Goal: Transaction & Acquisition: Purchase product/service

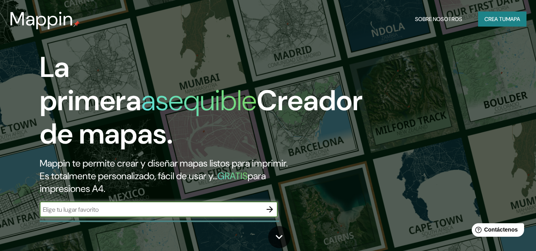
click at [146, 209] on input "text" at bounding box center [151, 209] width 222 height 9
paste input "31°40'22.1"N 106°24'05.4"W"
type input "31°40'22.1"N 106°24'05.4"W"
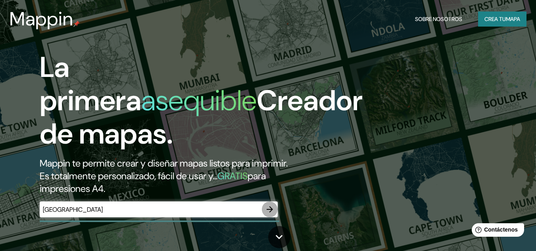
click at [270, 208] on icon "button" at bounding box center [270, 210] width 10 height 10
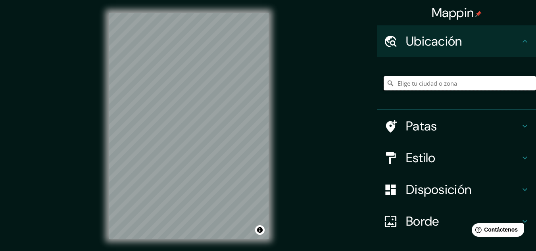
click at [399, 81] on input "Elige tu ciudad o zona" at bounding box center [459, 83] width 152 height 14
paste input "31°40'22.1"N 106°24'05.4"W"
type input "Noord, Weesp, Holanda Septentrional, Países Bajos"
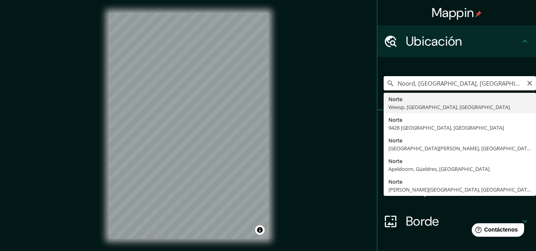
click at [416, 86] on input "Noord, Weesp, Holanda Septentrional, Países Bajos" at bounding box center [459, 83] width 152 height 14
click at [527, 83] on icon "Claro" at bounding box center [529, 83] width 5 height 5
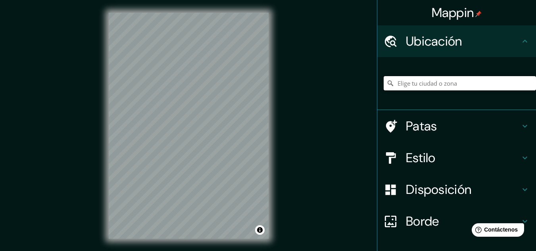
paste input "31°40'22.1"N 106°24'05.4"W"
type input "Noord, Weesp, Holanda Septentrional, Países Bajos"
click at [420, 82] on input "Noord, Weesp, Holanda Septentrional, Países Bajos" at bounding box center [459, 83] width 152 height 14
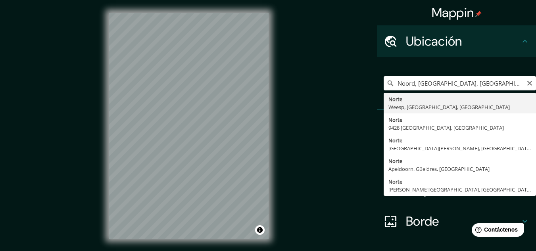
click at [527, 84] on icon "Claro" at bounding box center [529, 83] width 5 height 5
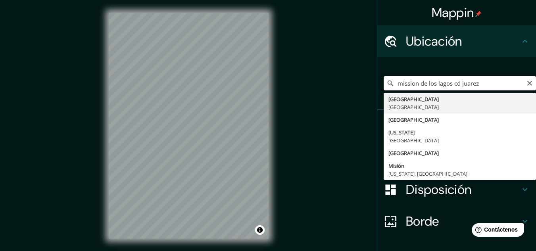
click at [447, 86] on input "mission de los lagos cd juarez" at bounding box center [459, 83] width 152 height 14
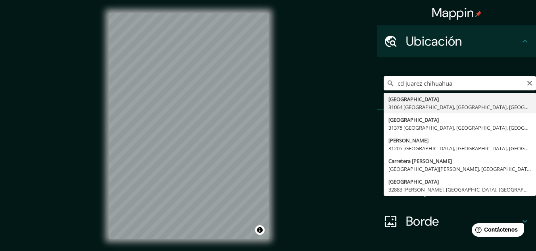
click at [401, 82] on input "cd juarez chihuahua" at bounding box center [459, 83] width 152 height 14
type input "[GEOGRAPHIC_DATA], [GEOGRAPHIC_DATA], [GEOGRAPHIC_DATA]"
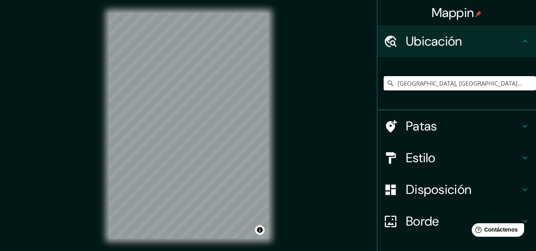
click at [399, 158] on div at bounding box center [394, 158] width 22 height 14
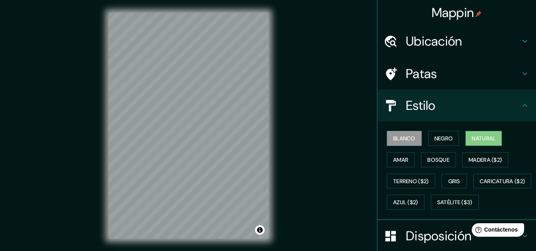
click at [474, 139] on font "Natural" at bounding box center [484, 138] width 24 height 7
click at [428, 157] on font "Bosque" at bounding box center [438, 159] width 22 height 7
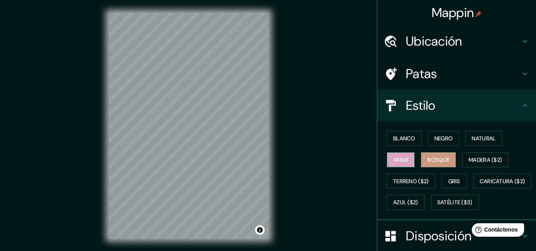
click at [401, 159] on font "Amar" at bounding box center [400, 159] width 15 height 7
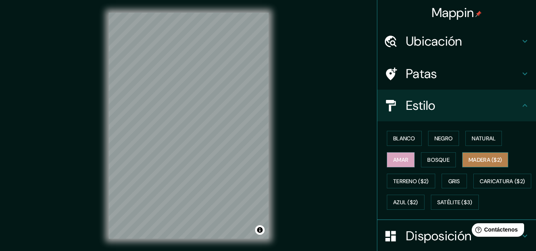
click at [468, 161] on font "Madera ($2)" at bounding box center [484, 159] width 33 height 7
click at [453, 171] on div "Blanco Negro Natural Amar Bosque Madera ($2) Terreno ($2) Gris Caricatura ($2) …" at bounding box center [459, 170] width 152 height 85
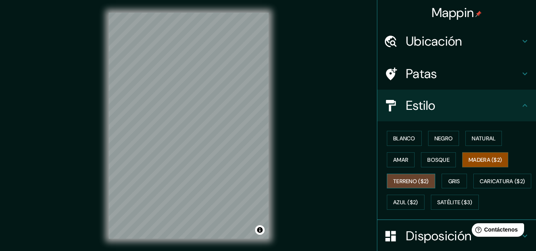
click at [412, 182] on font "Terreno ($2)" at bounding box center [411, 181] width 36 height 7
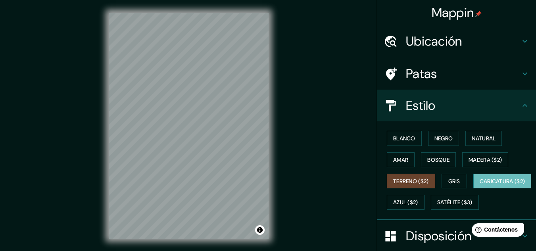
click at [479, 185] on font "Caricatura ($2)" at bounding box center [502, 181] width 46 height 7
click at [418, 201] on font "Azul ($2)" at bounding box center [405, 202] width 25 height 7
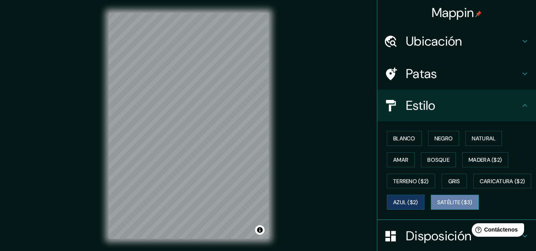
click at [437, 206] on font "Satélite ($3)" at bounding box center [454, 202] width 35 height 7
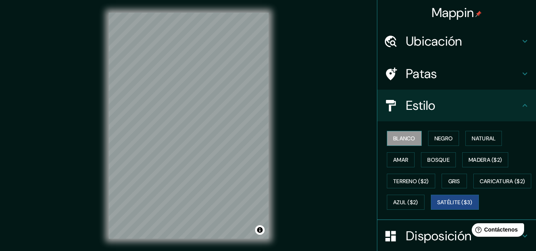
click at [401, 140] on font "Blanco" at bounding box center [404, 138] width 22 height 7
click at [437, 207] on font "Satélite ($3)" at bounding box center [454, 202] width 35 height 10
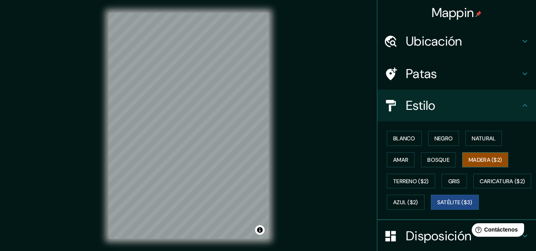
click at [470, 156] on font "Madera ($2)" at bounding box center [484, 159] width 33 height 7
click at [436, 159] on font "Bosque" at bounding box center [438, 159] width 22 height 7
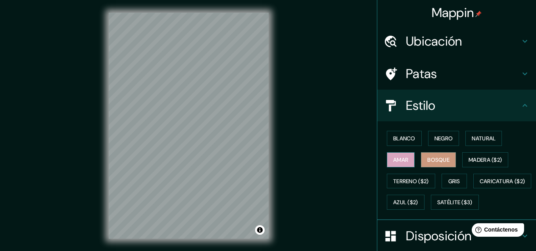
click at [402, 158] on font "Amar" at bounding box center [400, 159] width 15 height 7
click at [473, 145] on button "Natural" at bounding box center [483, 138] width 36 height 15
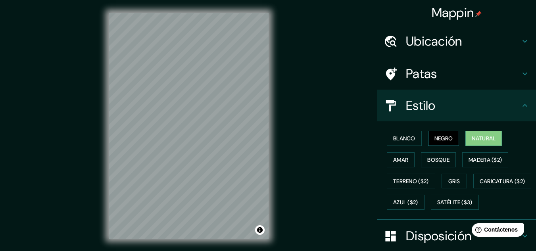
click at [444, 140] on font "Negro" at bounding box center [443, 138] width 19 height 7
click at [407, 140] on font "Blanco" at bounding box center [404, 138] width 22 height 7
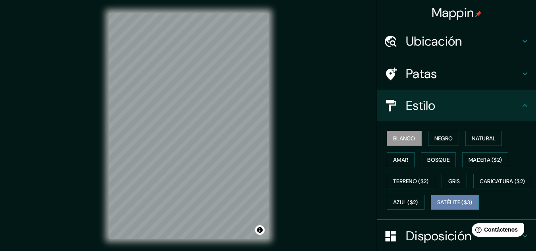
click at [437, 206] on font "Satélite ($3)" at bounding box center [454, 202] width 35 height 7
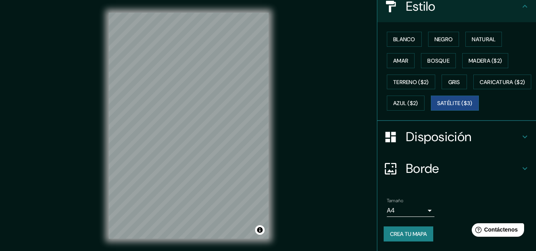
scroll to position [119, 0]
click at [415, 239] on font "Crea tu mapa" at bounding box center [408, 234] width 37 height 10
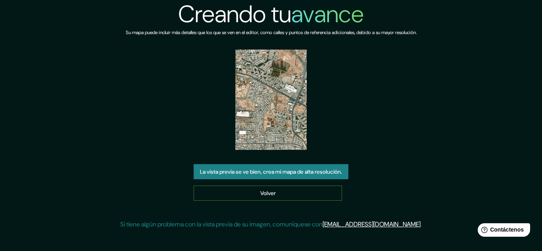
click at [309, 196] on link "Volver" at bounding box center [268, 193] width 148 height 15
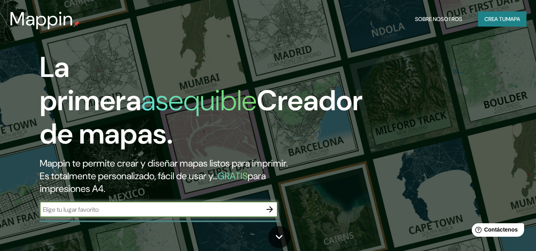
click at [496, 19] on font "Crea tu" at bounding box center [494, 18] width 21 height 7
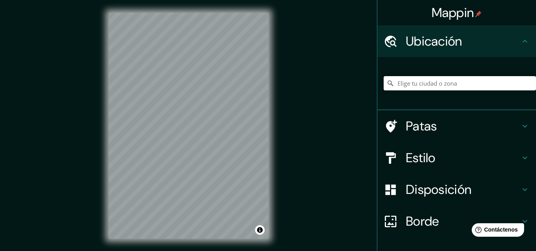
click at [449, 84] on input "Elige tu ciudad o zona" at bounding box center [459, 83] width 152 height 14
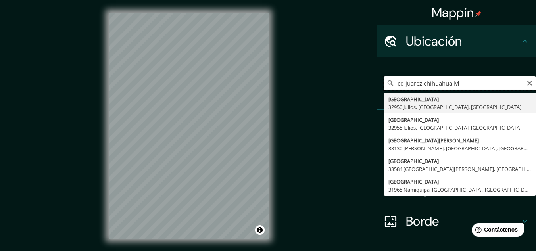
click at [397, 84] on input "cd juarez chihuahua M" at bounding box center [459, 83] width 152 height 14
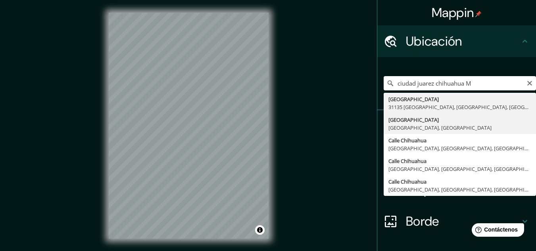
type input "[GEOGRAPHIC_DATA], [GEOGRAPHIC_DATA], [GEOGRAPHIC_DATA]"
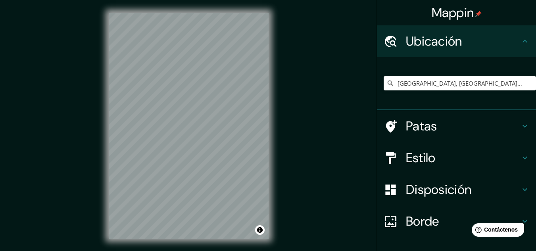
click at [416, 163] on font "Estilo" at bounding box center [421, 158] width 30 height 17
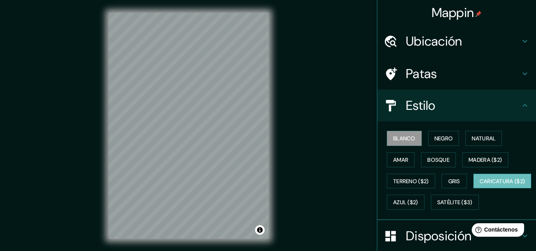
click at [479, 185] on font "Caricatura ($2)" at bounding box center [502, 181] width 46 height 7
click at [407, 141] on font "Blanco" at bounding box center [404, 138] width 22 height 7
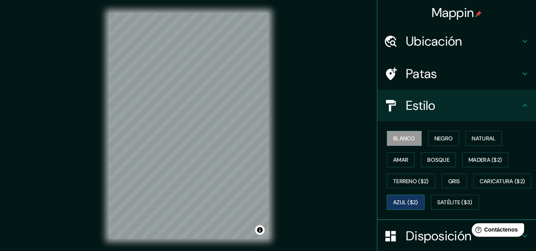
click at [418, 203] on font "Azul ($2)" at bounding box center [405, 202] width 25 height 7
click at [442, 200] on div "Blanco Negro Natural Amar Bosque Madera ($2) Terreno ($2) Gris Caricatura ($2) …" at bounding box center [459, 170] width 152 height 85
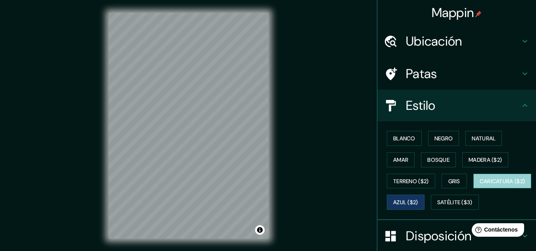
click at [479, 185] on font "Caricatura ($2)" at bounding box center [502, 181] width 46 height 7
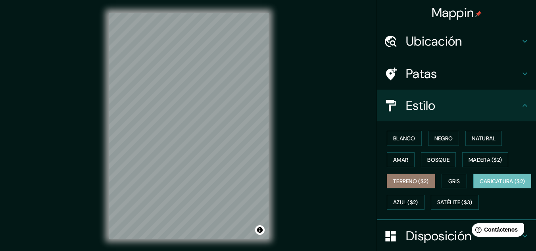
click at [403, 182] on font "Terreno ($2)" at bounding box center [411, 181] width 36 height 7
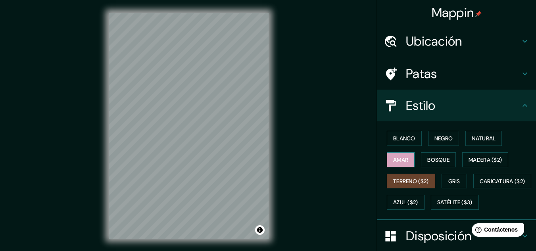
click at [395, 159] on font "Amar" at bounding box center [400, 159] width 15 height 7
click at [437, 161] on font "Bosque" at bounding box center [438, 159] width 22 height 7
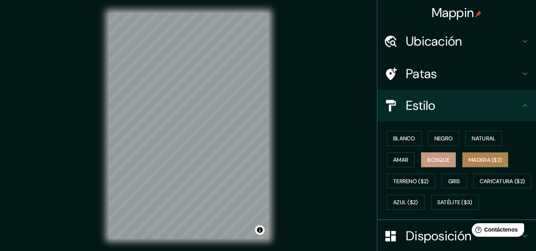
drag, startPoint x: 467, startPoint y: 162, endPoint x: 461, endPoint y: 159, distance: 6.8
click at [468, 161] on font "Madera ($2)" at bounding box center [484, 159] width 33 height 7
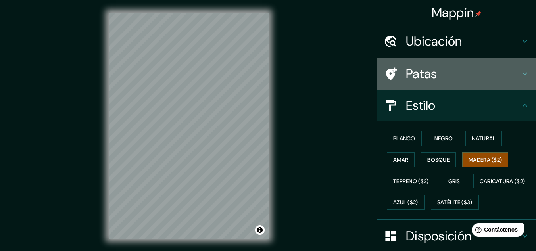
click at [409, 81] on font "Patas" at bounding box center [421, 73] width 31 height 17
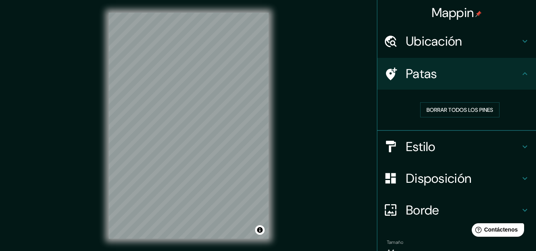
click at [386, 73] on icon at bounding box center [391, 73] width 11 height 13
drag, startPoint x: 417, startPoint y: 70, endPoint x: 408, endPoint y: 46, distance: 26.4
click at [408, 46] on font "Ubicación" at bounding box center [434, 41] width 56 height 17
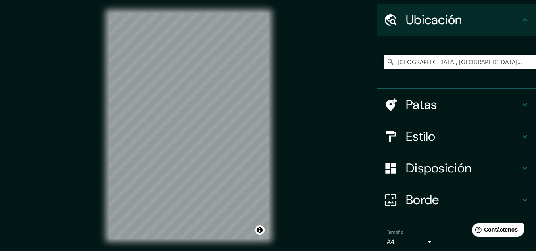
scroll to position [53, 0]
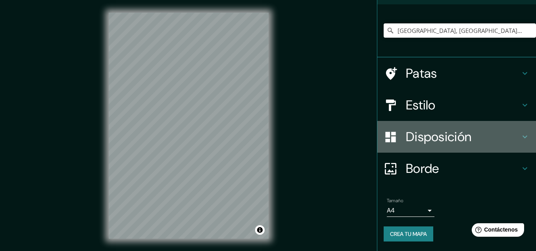
click at [426, 135] on font "Disposición" at bounding box center [438, 136] width 65 height 17
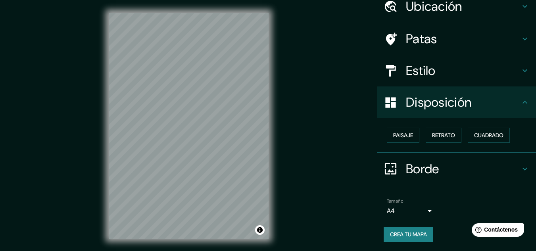
scroll to position [13, 0]
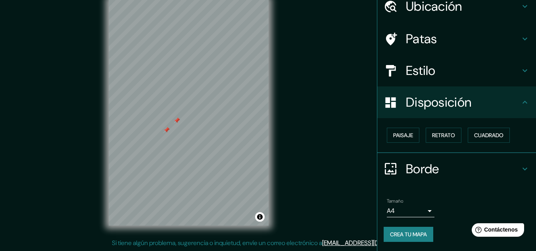
click at [176, 122] on div at bounding box center [177, 120] width 6 height 6
click at [313, 134] on div "Mappin Ubicación [GEOGRAPHIC_DATA], [GEOGRAPHIC_DATA], [GEOGRAPHIC_DATA] Patas …" at bounding box center [268, 119] width 536 height 264
click at [410, 231] on font "Crea tu mapa" at bounding box center [408, 234] width 37 height 7
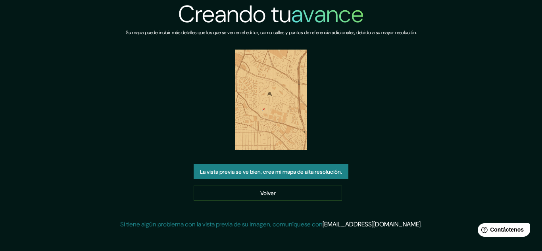
click at [296, 170] on font "La vista previa se ve bien, crea mi mapa de alta resolución." at bounding box center [271, 171] width 142 height 7
